Goal: Find specific page/section: Find specific page/section

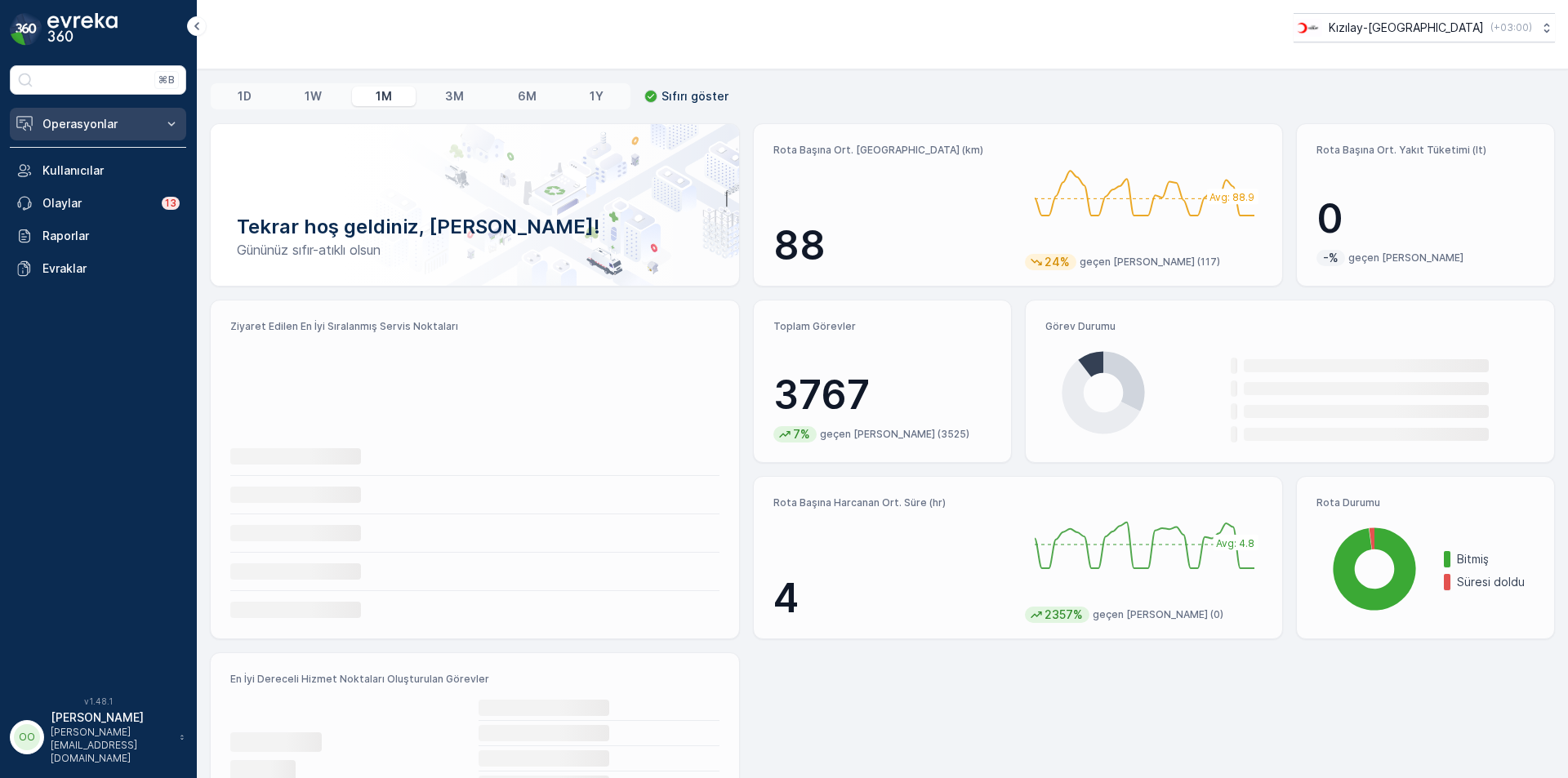
click at [102, 130] on p "Operasyonlar" at bounding box center [98, 124] width 111 height 16
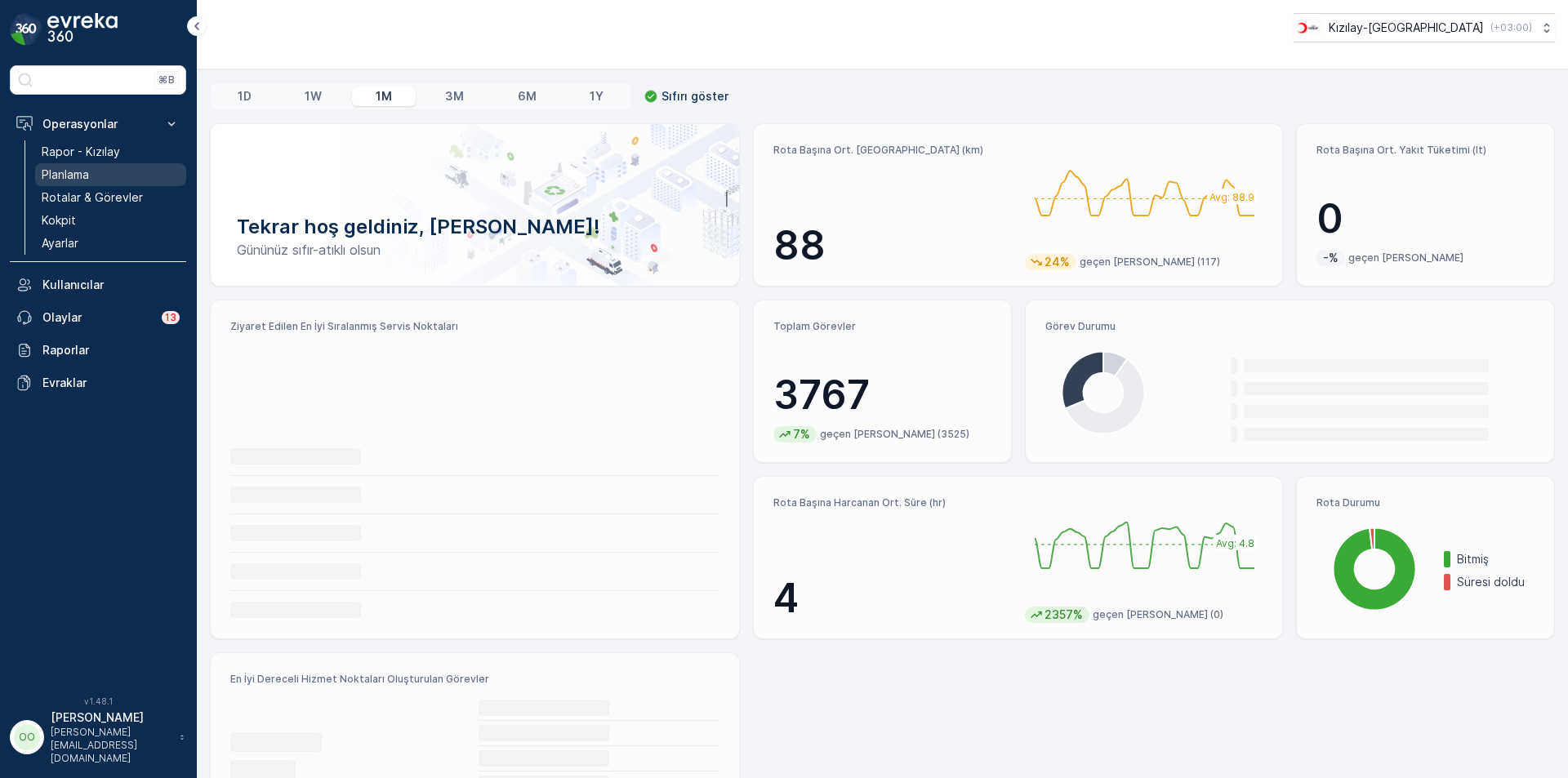
click at [91, 175] on link "Planlama" at bounding box center [110, 174] width 151 height 23
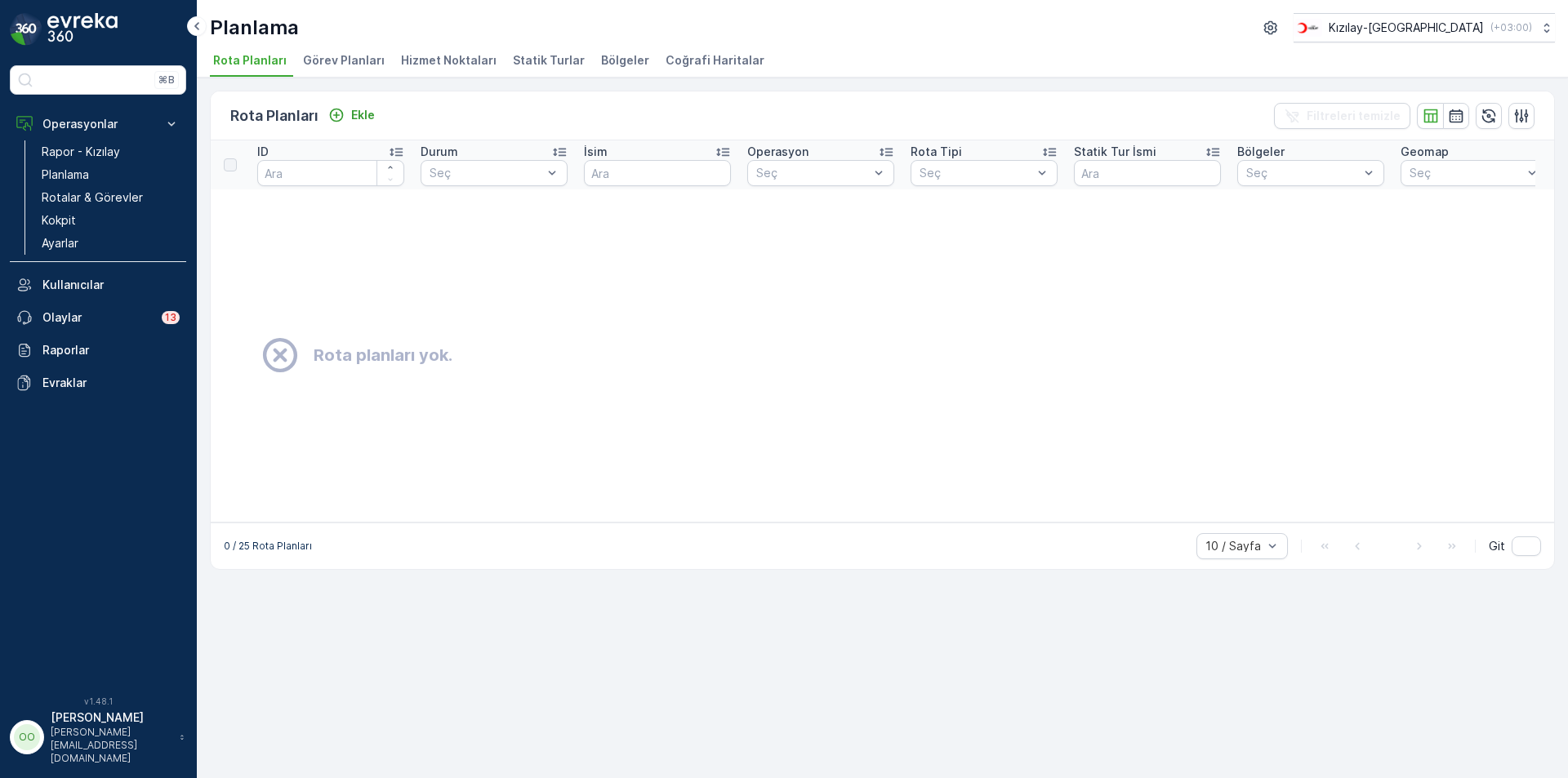
click at [430, 64] on span "Hizmet Noktaları" at bounding box center [449, 60] width 96 height 16
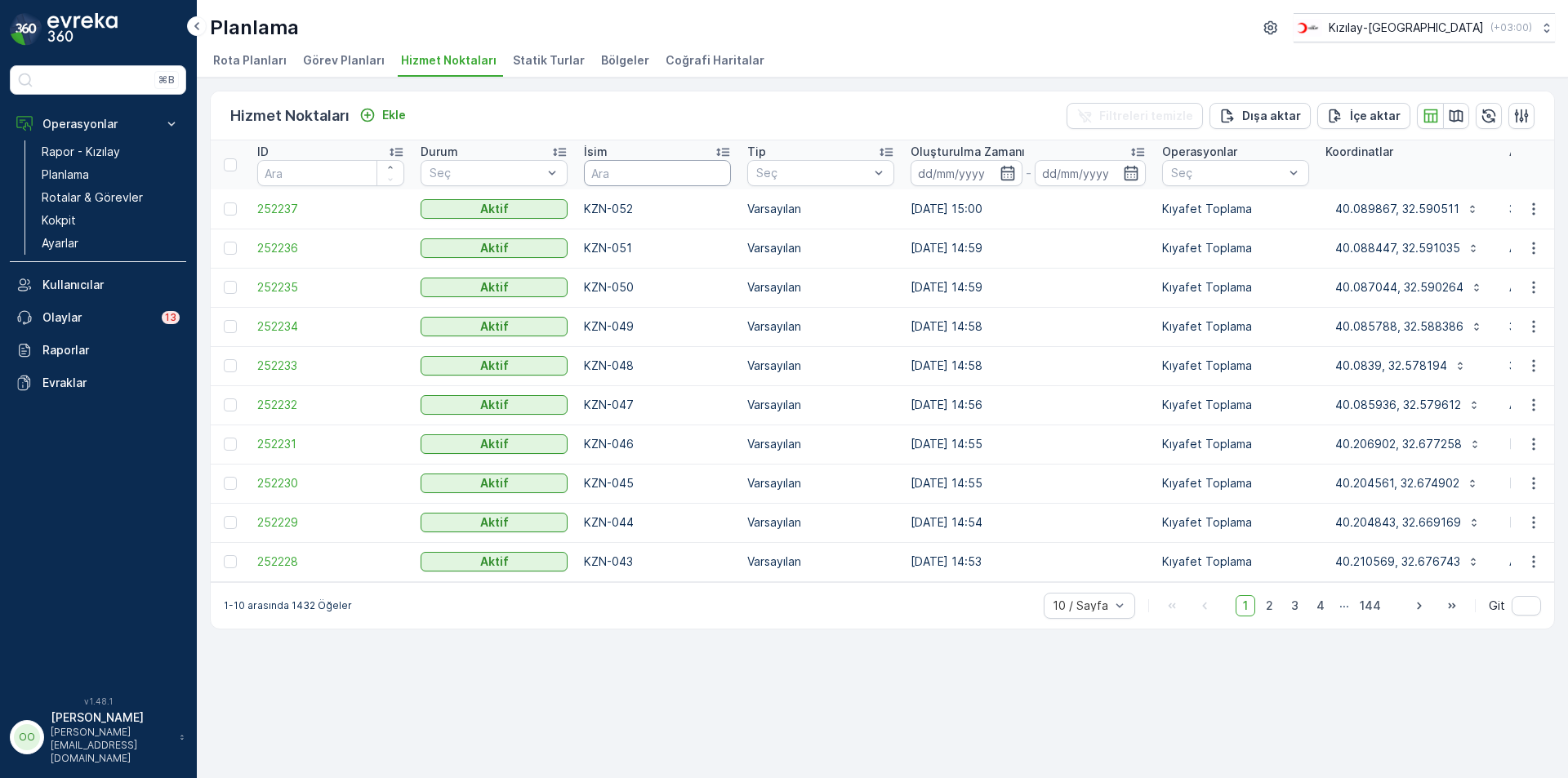
click at [606, 169] on input "text" at bounding box center [657, 173] width 147 height 26
type input "ALT-022"
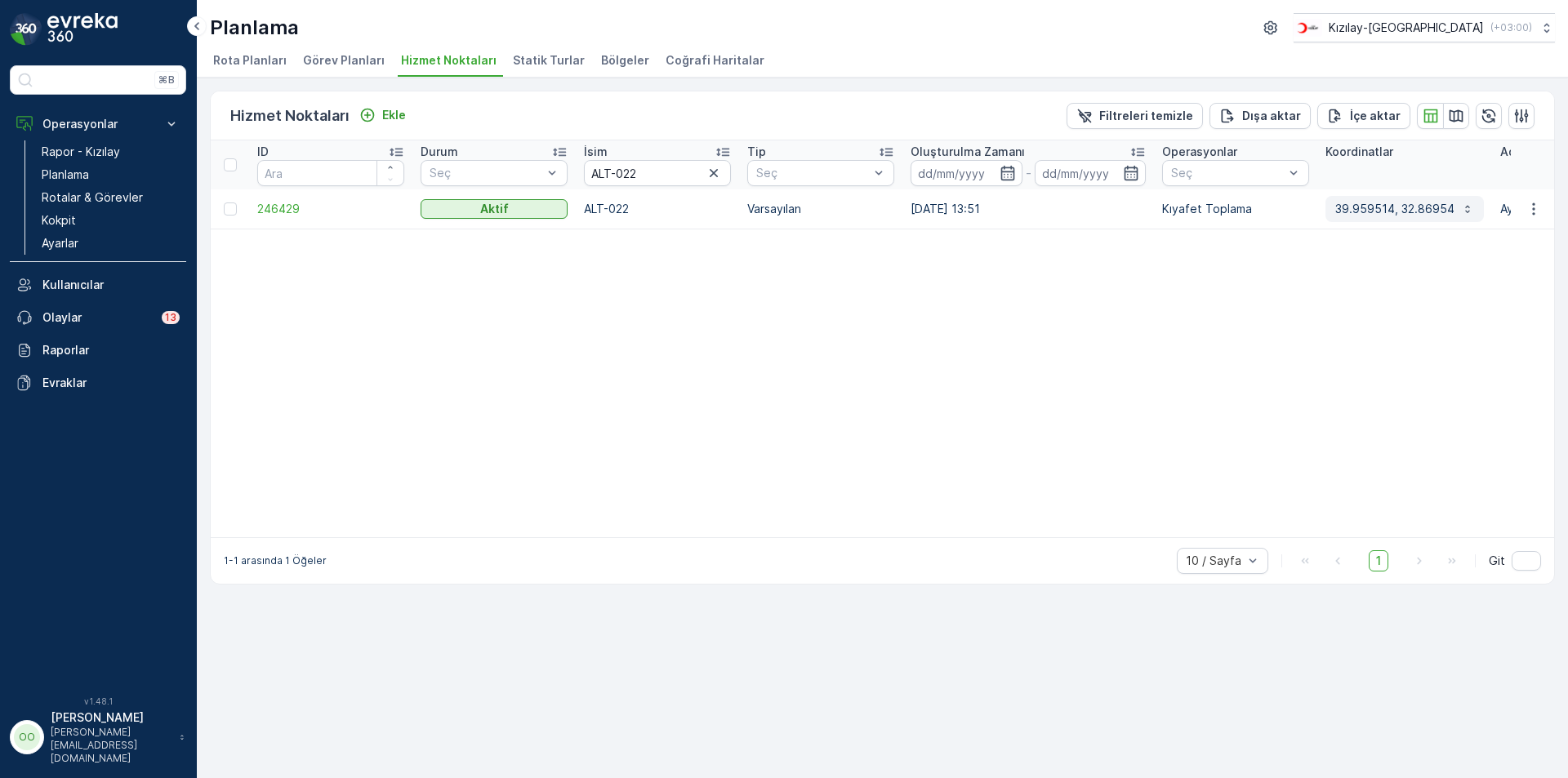
click at [1455, 212] on div "39.959514, 32.86954" at bounding box center [1404, 209] width 139 height 16
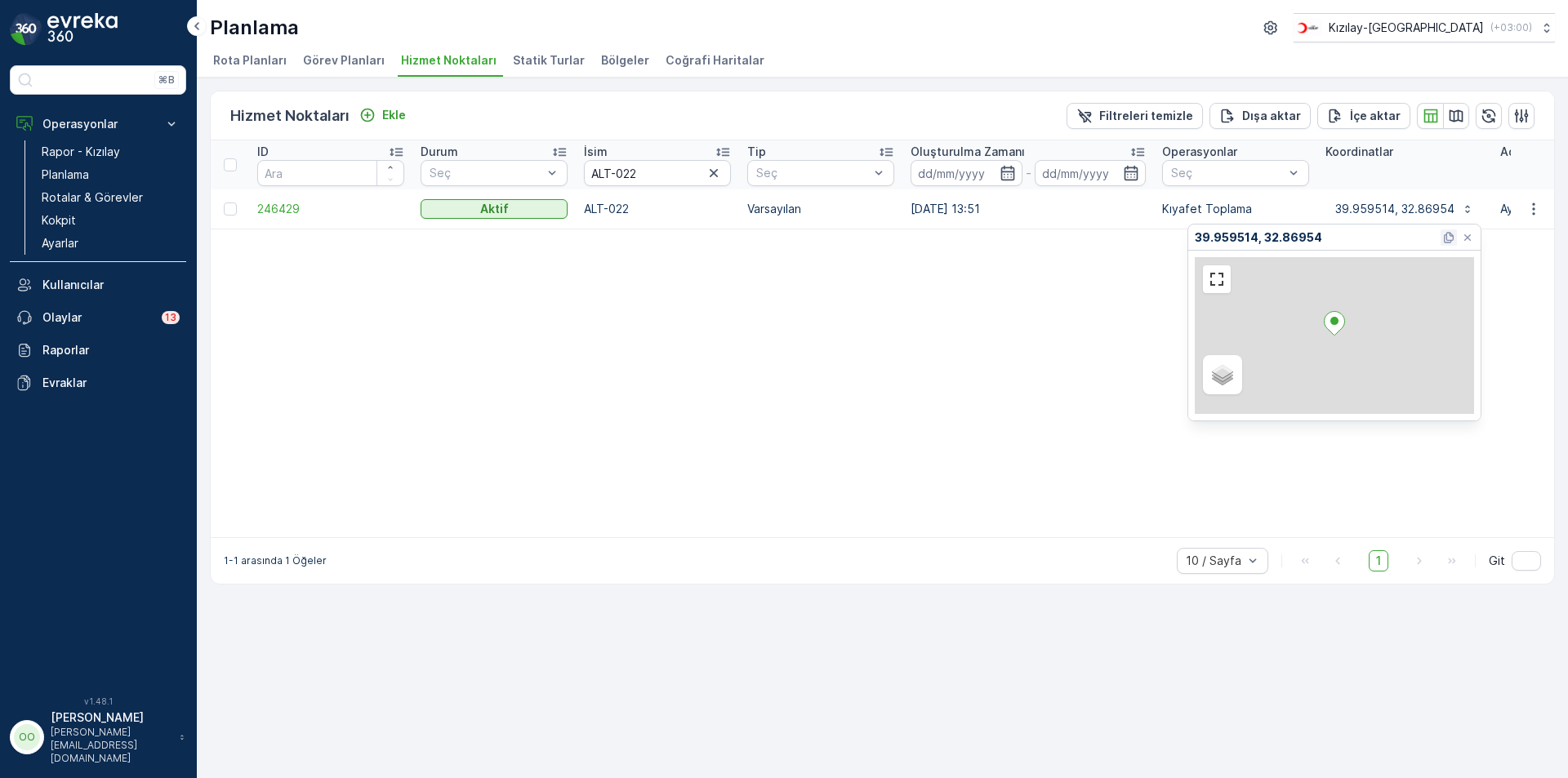
click at [1450, 235] on icon at bounding box center [1448, 237] width 10 height 11
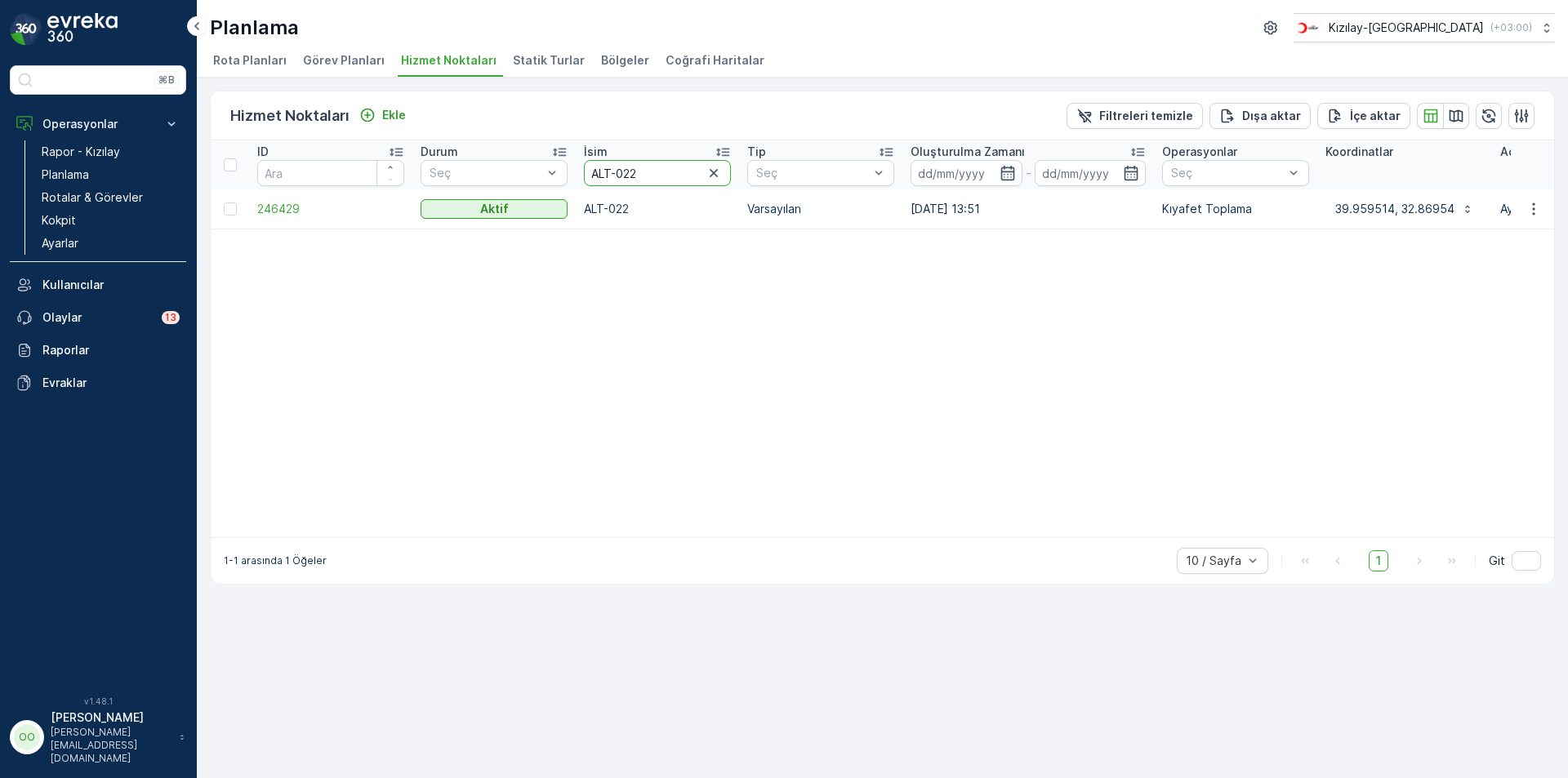
drag, startPoint x: 655, startPoint y: 179, endPoint x: 623, endPoint y: 185, distance: 32.6
click at [623, 185] on input "ALT-022" at bounding box center [657, 173] width 147 height 26
type input "ALT-012"
click at [1439, 206] on p "39.974956, 32.907575" at bounding box center [1398, 209] width 127 height 16
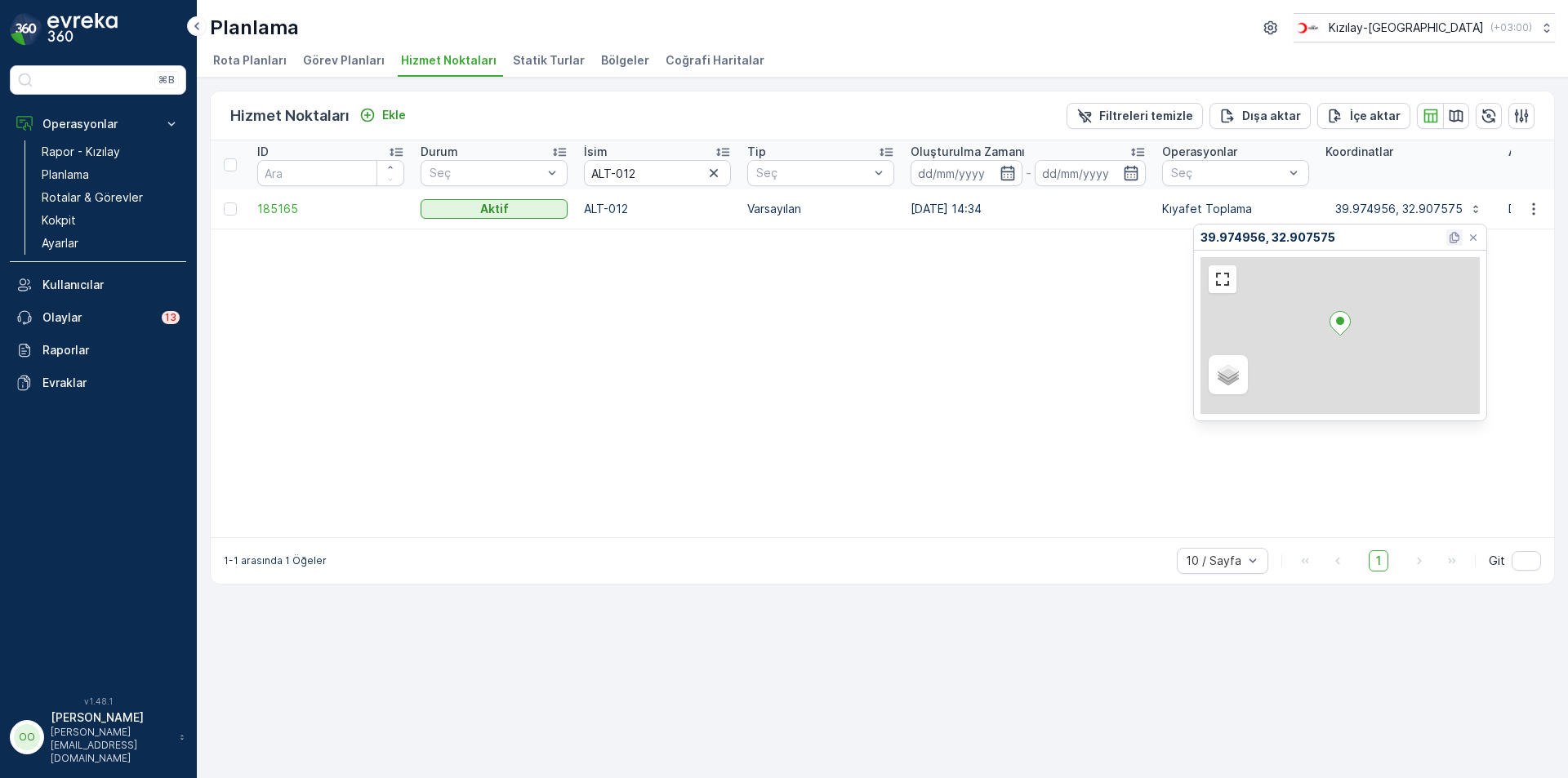
click at [1453, 231] on icon at bounding box center [1453, 237] width 13 height 13
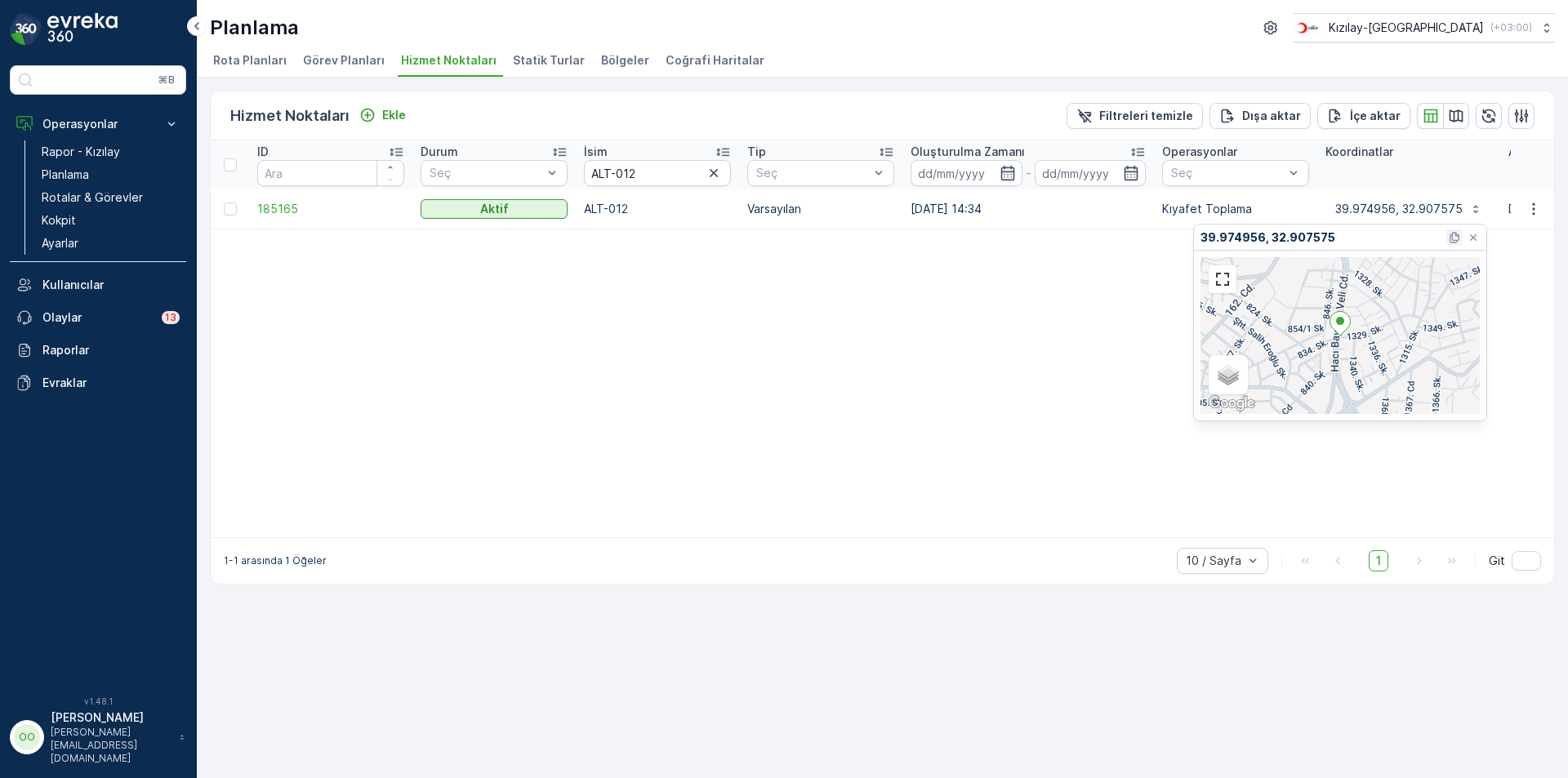
click at [1459, 239] on icon at bounding box center [1453, 237] width 13 height 13
click at [92, 146] on p "Rapor - Kızılay" at bounding box center [81, 151] width 78 height 16
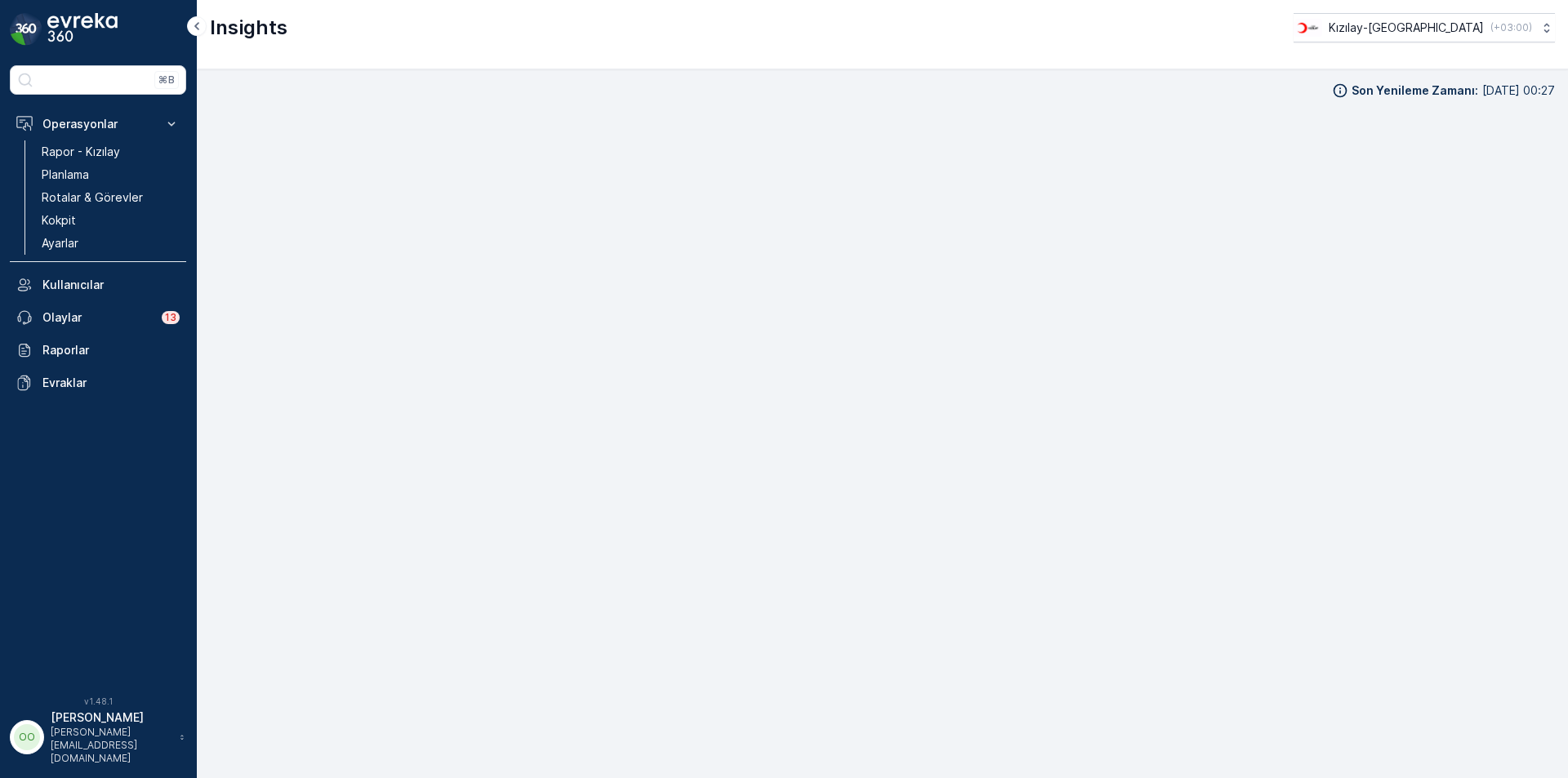
scroll to position [16, 0]
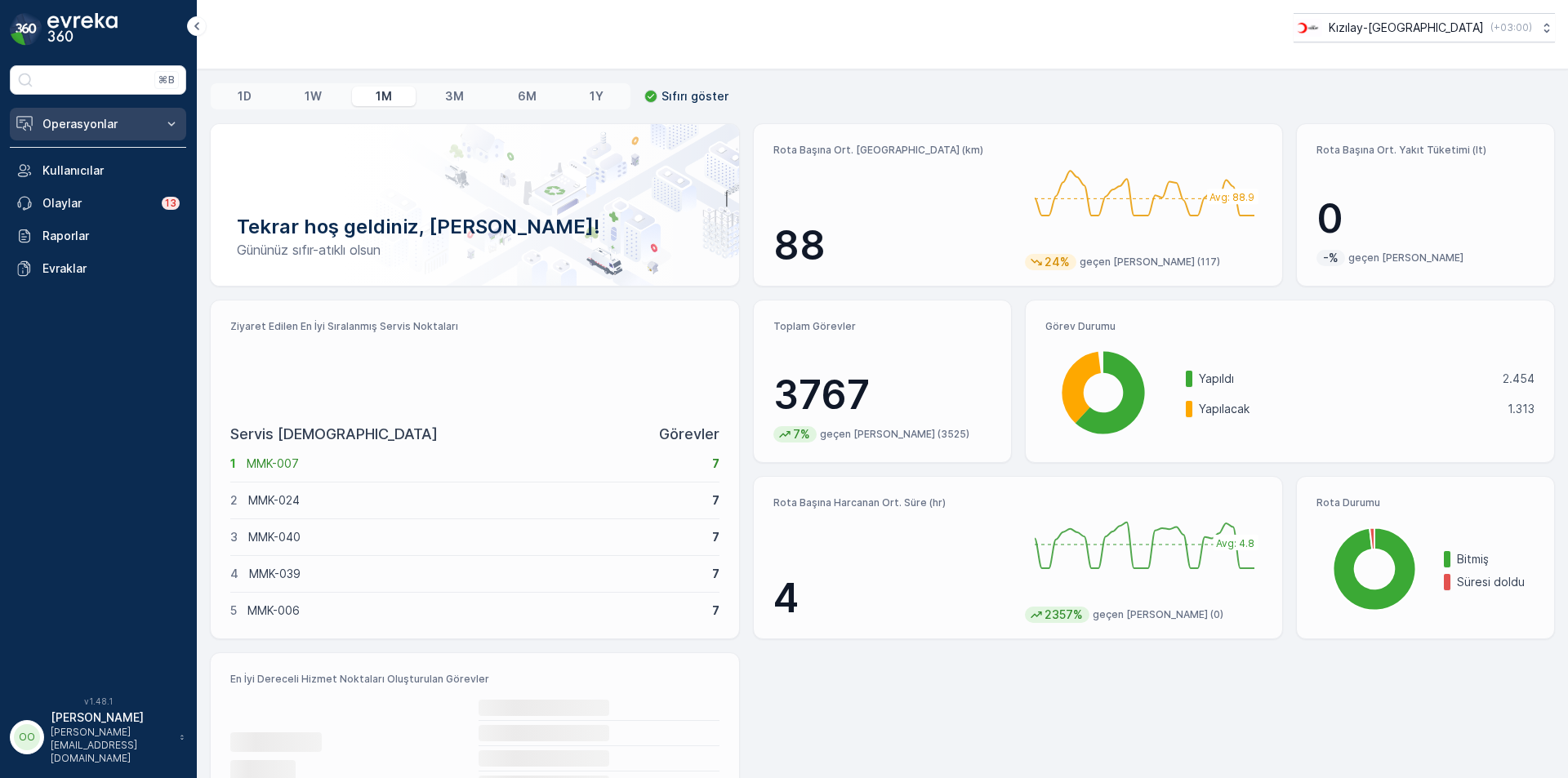
click at [79, 120] on p "Operasyonlar" at bounding box center [98, 124] width 111 height 16
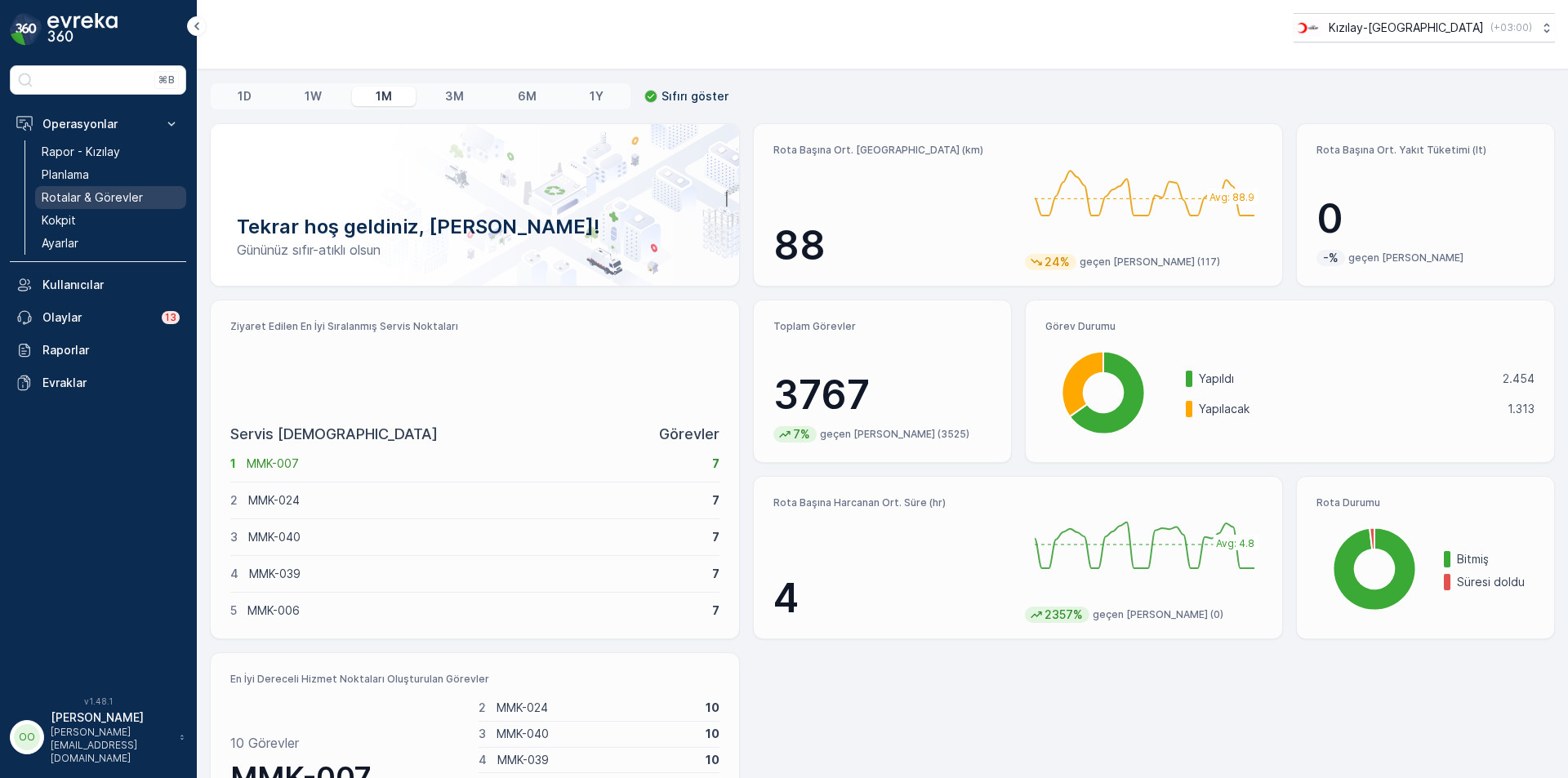
click at [85, 190] on p "Rotalar & Görevler" at bounding box center [92, 197] width 101 height 16
